Goal: Check status

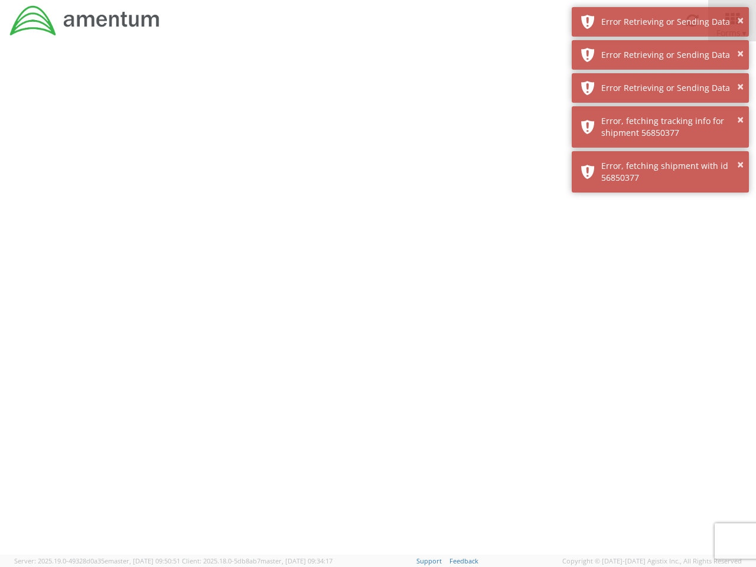
click at [378, 304] on div at bounding box center [378, 297] width 756 height 513
click at [661, 22] on div "Error Retrieving or Sending Data" at bounding box center [671, 22] width 139 height 12
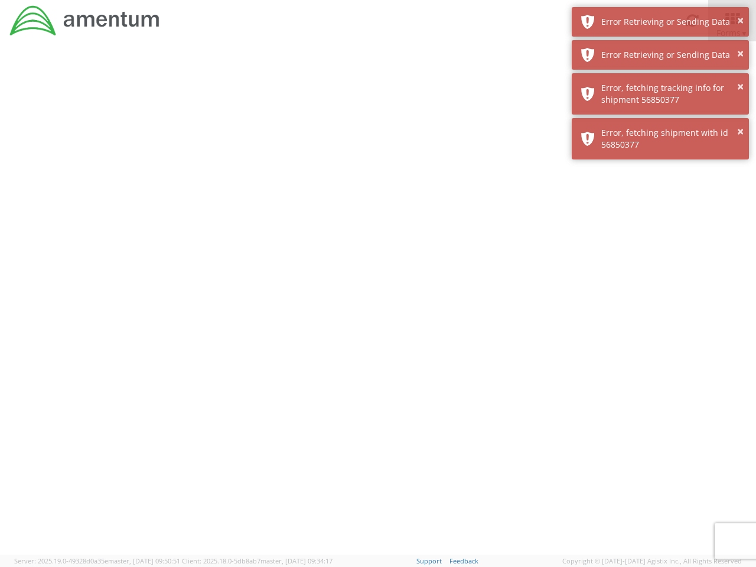
click at [661, 55] on div "Error Retrieving or Sending Data" at bounding box center [671, 55] width 139 height 12
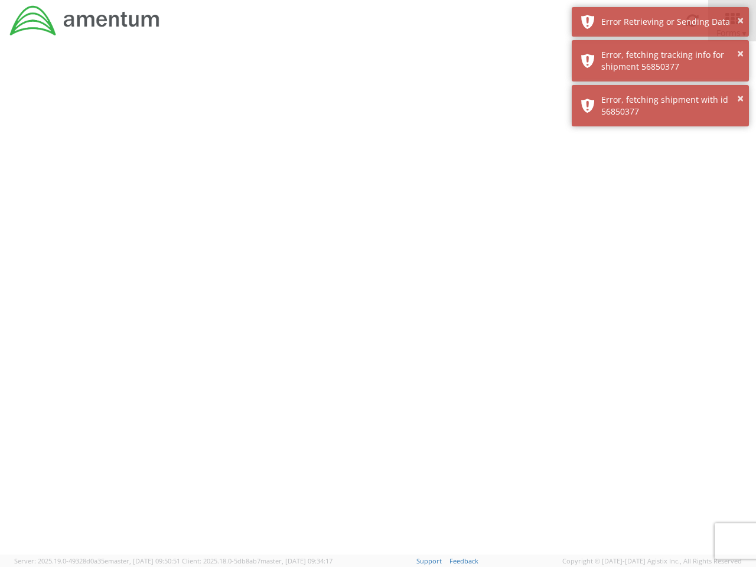
click at [661, 88] on div "× Error, fetching shipment with id 56850377" at bounding box center [660, 105] width 177 height 41
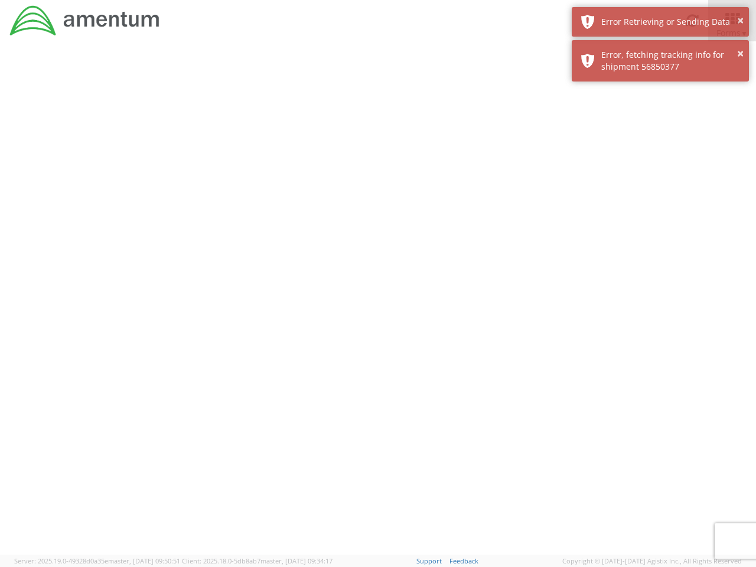
click at [661, 127] on div at bounding box center [378, 297] width 756 height 513
click at [661, 172] on div at bounding box center [378, 297] width 756 height 513
